Goal: Find contact information: Find contact information

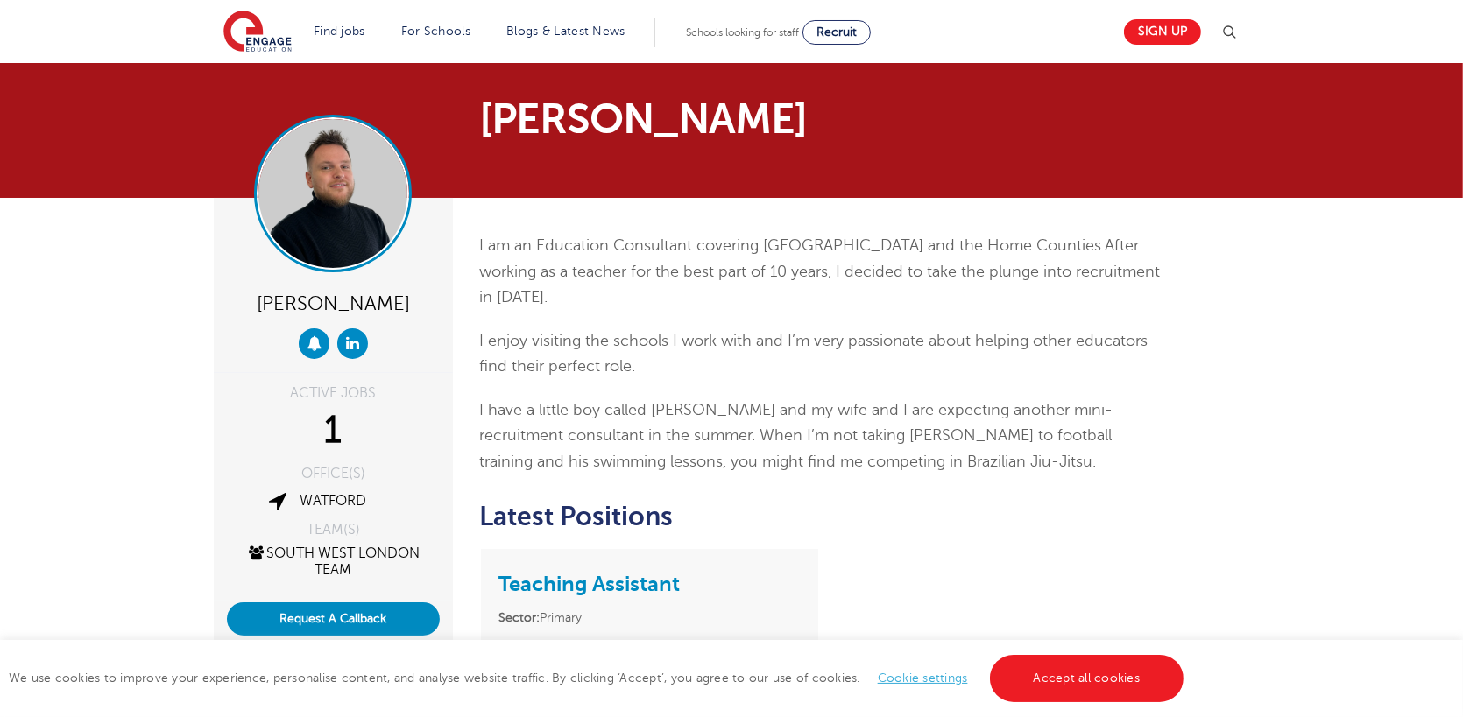
click at [350, 180] on img at bounding box center [332, 193] width 149 height 149
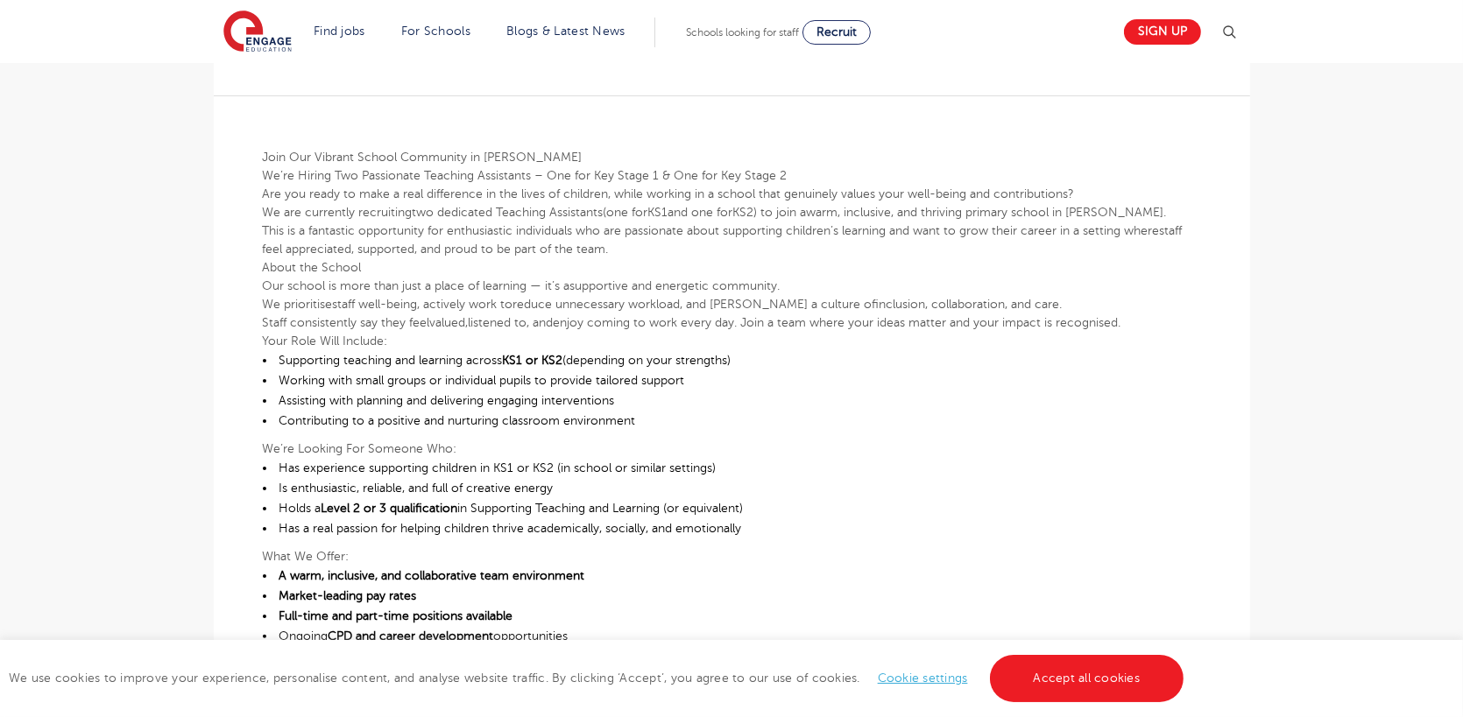
scroll to position [438, 0]
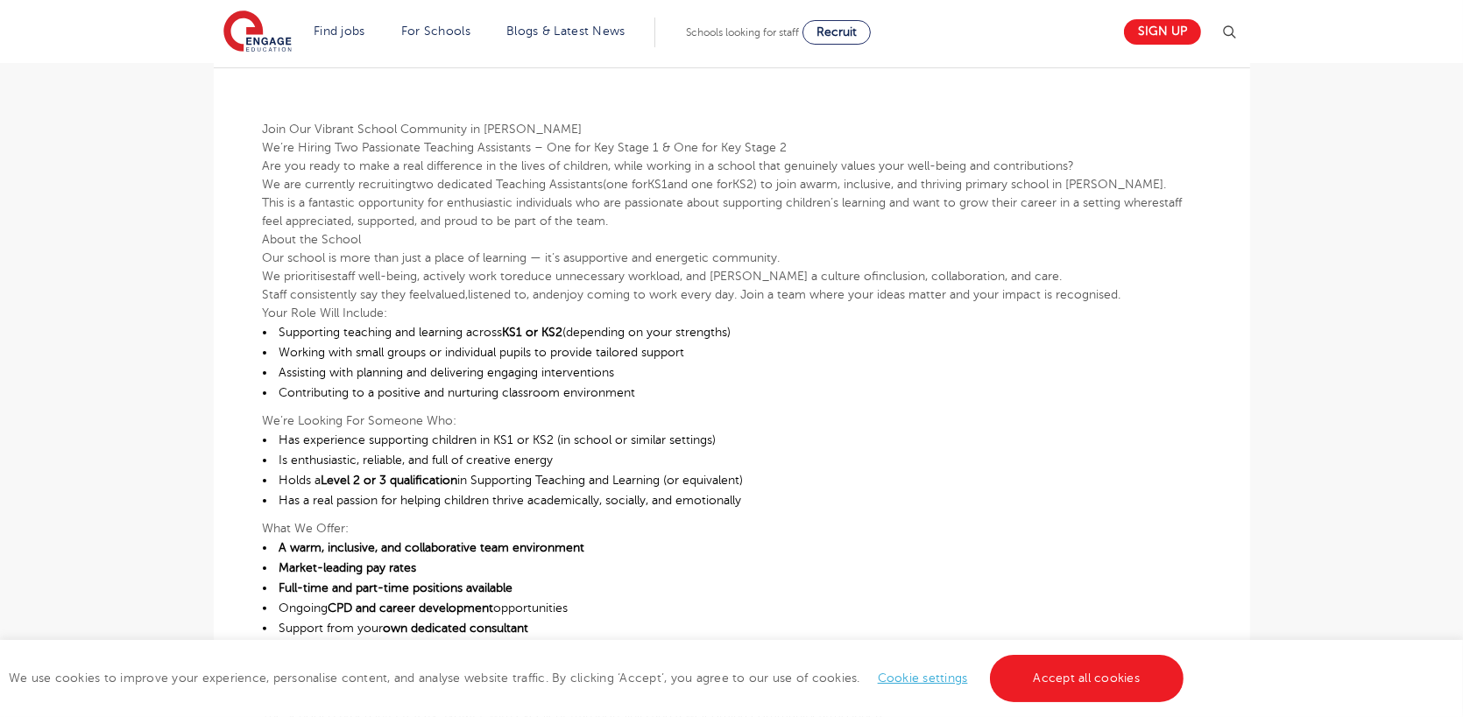
drag, startPoint x: 154, startPoint y: 342, endPoint x: 118, endPoint y: 401, distance: 68.8
click at [118, 401] on main "Search Browse all Jobs Teaching Assistant Posted [DATE] Refer to a Friend Apply…" at bounding box center [731, 457] width 1463 height 1791
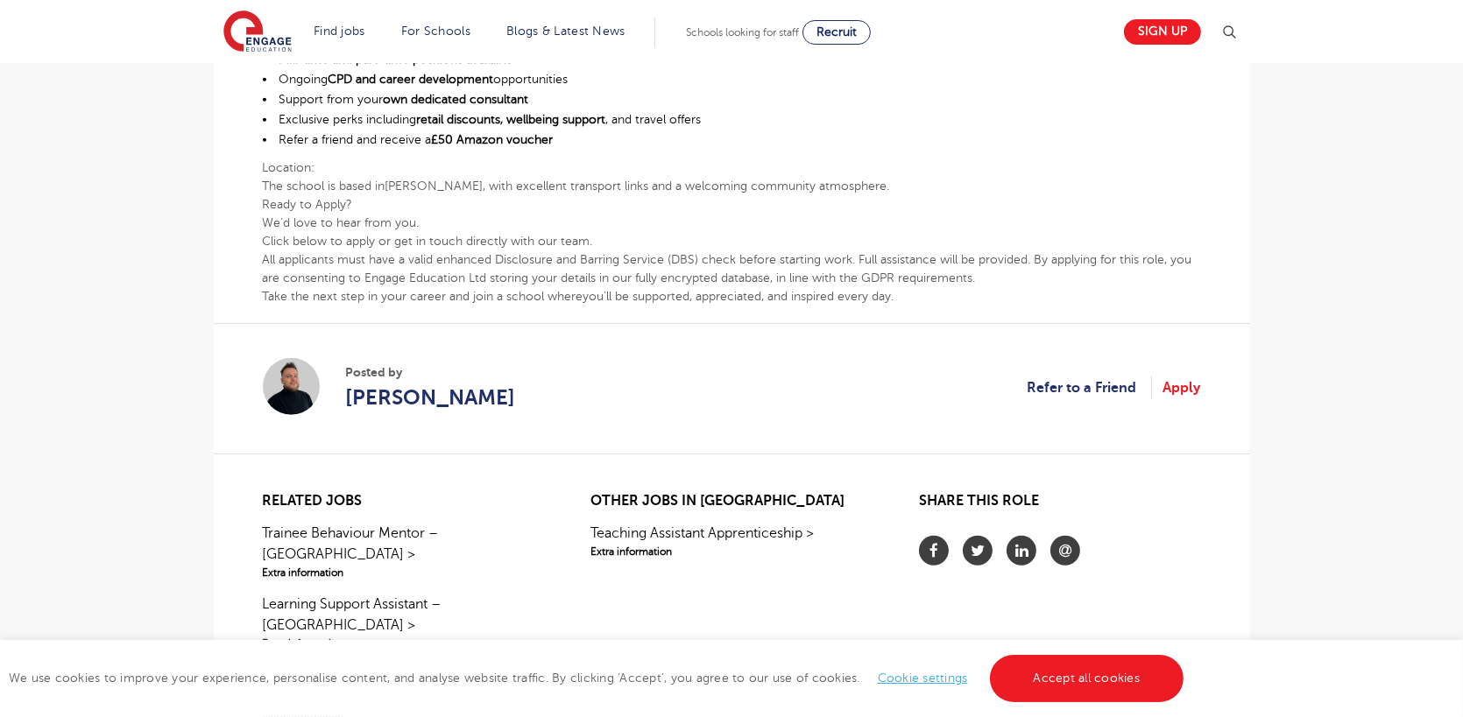
scroll to position [1051, 0]
